Goal: Information Seeking & Learning: Learn about a topic

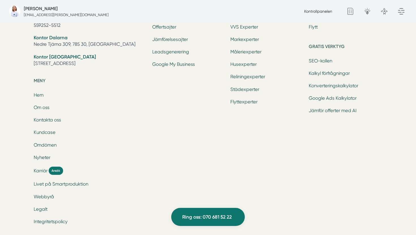
scroll to position [1886, 0]
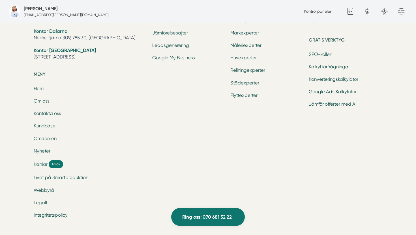
click at [36, 164] on span "Karriär" at bounding box center [41, 164] width 14 height 7
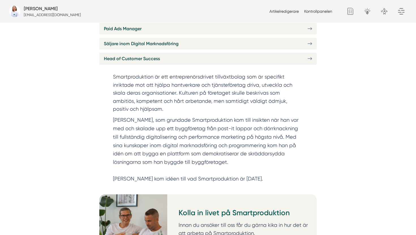
scroll to position [169, 0]
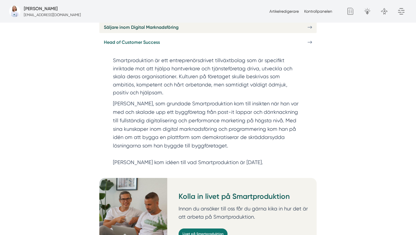
click at [154, 46] on span "Head of Customer Success" at bounding box center [132, 42] width 56 height 7
